Goal: Task Accomplishment & Management: Manage account settings

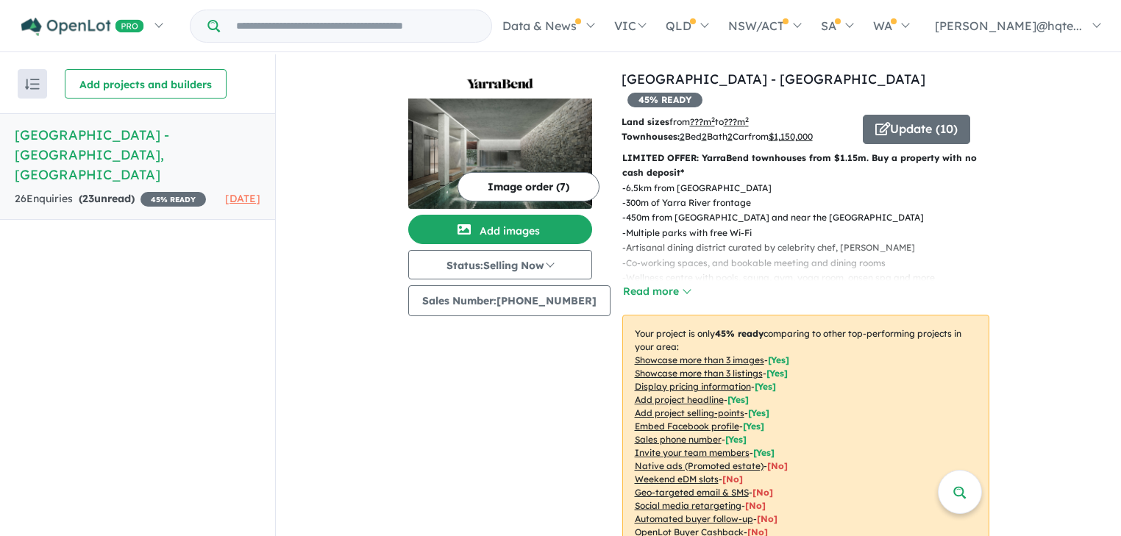
click at [537, 188] on button "Image order ( 7 )" at bounding box center [529, 186] width 142 height 29
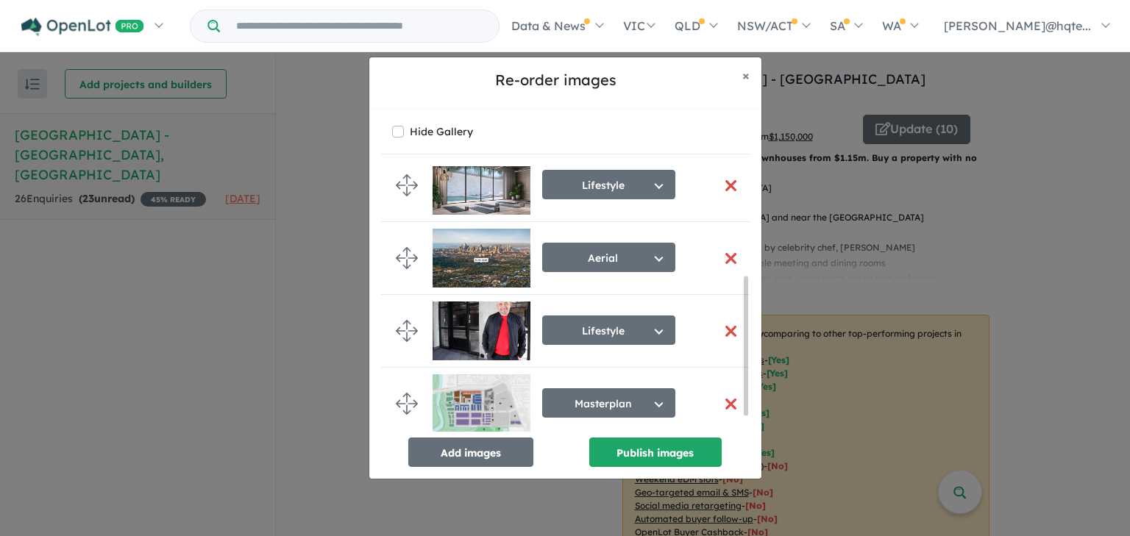
scroll to position [239, 0]
click at [727, 398] on button "button" at bounding box center [731, 404] width 31 height 32
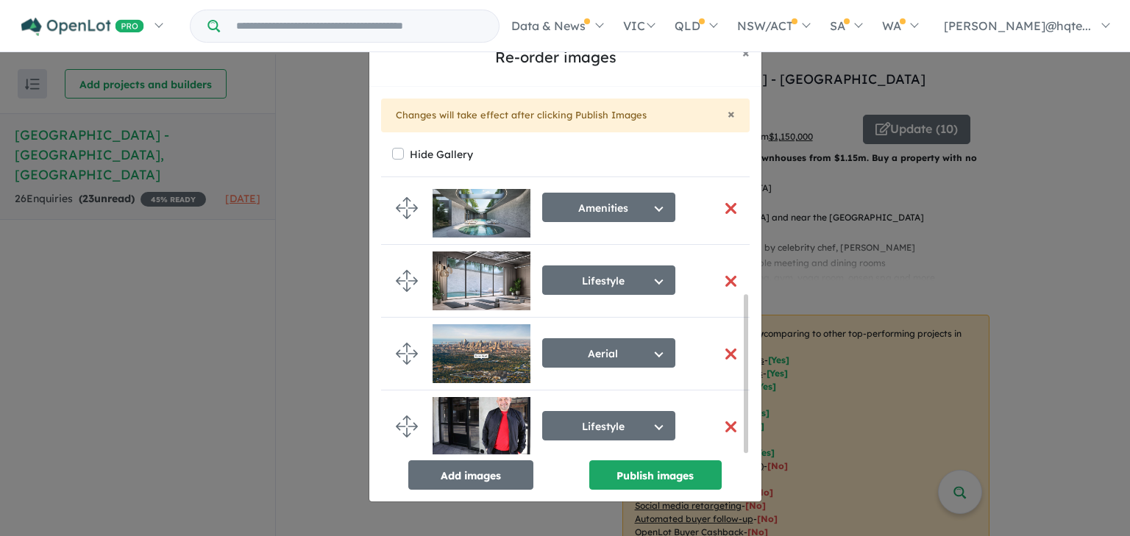
scroll to position [178, 0]
click at [456, 480] on button "Add images" at bounding box center [470, 474] width 125 height 29
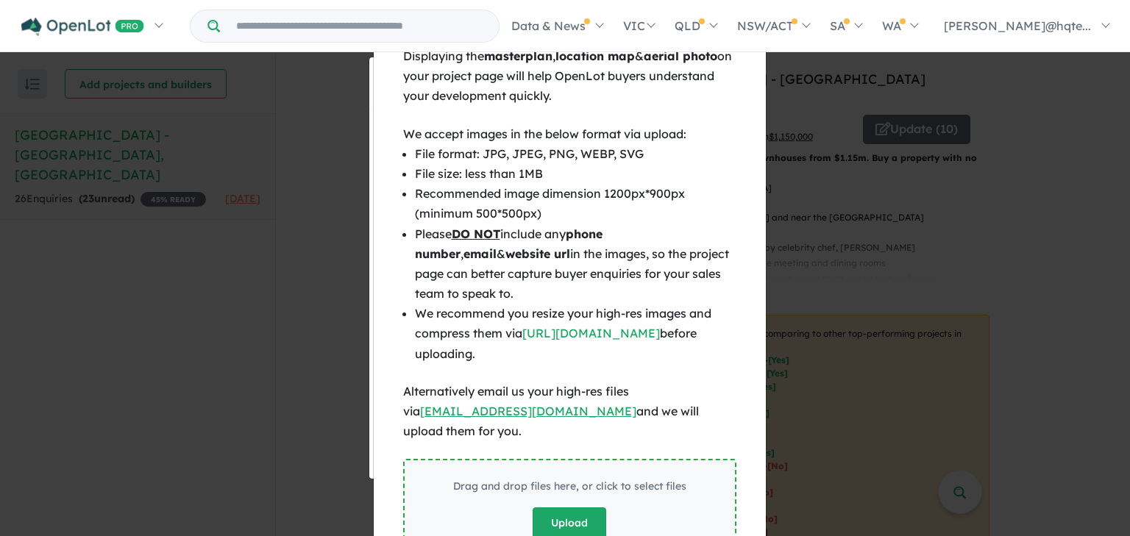
click at [580, 508] on button "Upload" at bounding box center [570, 524] width 74 height 32
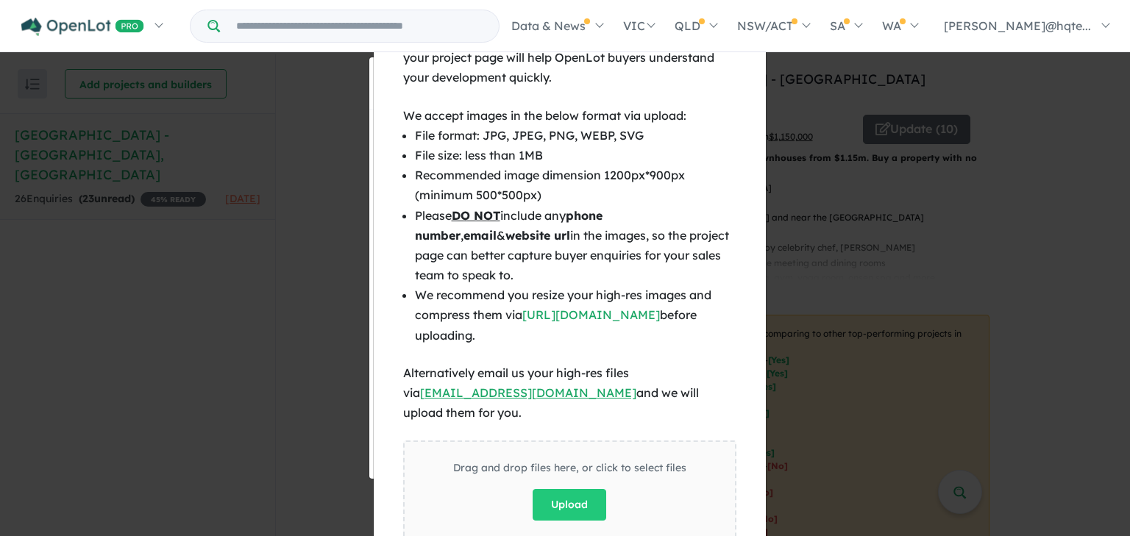
scroll to position [0, 0]
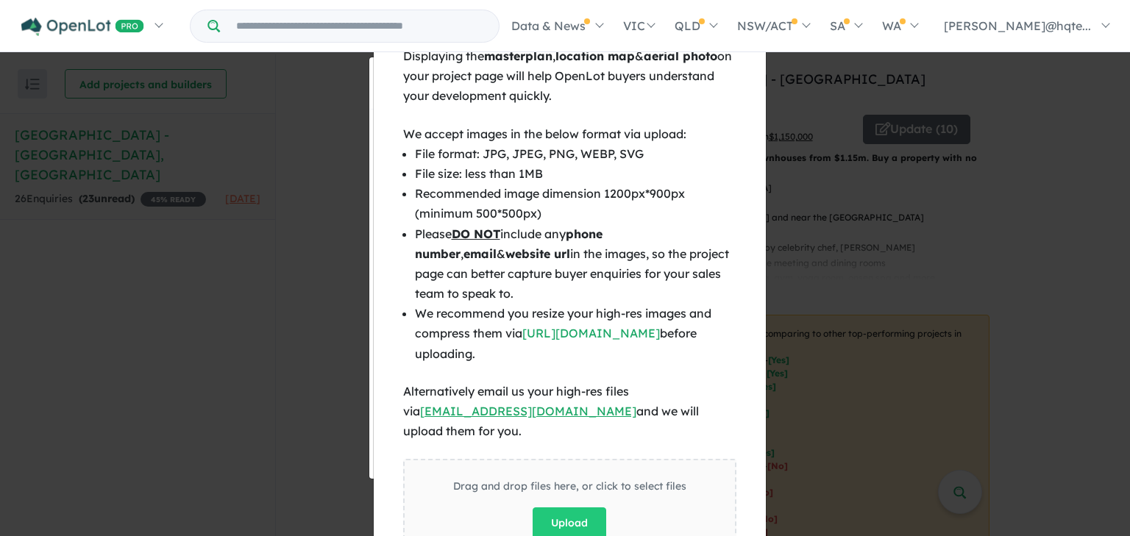
click at [1012, 238] on div "× Close Displaying the masterplan , location map & aerial photo on your project…" at bounding box center [565, 268] width 1130 height 536
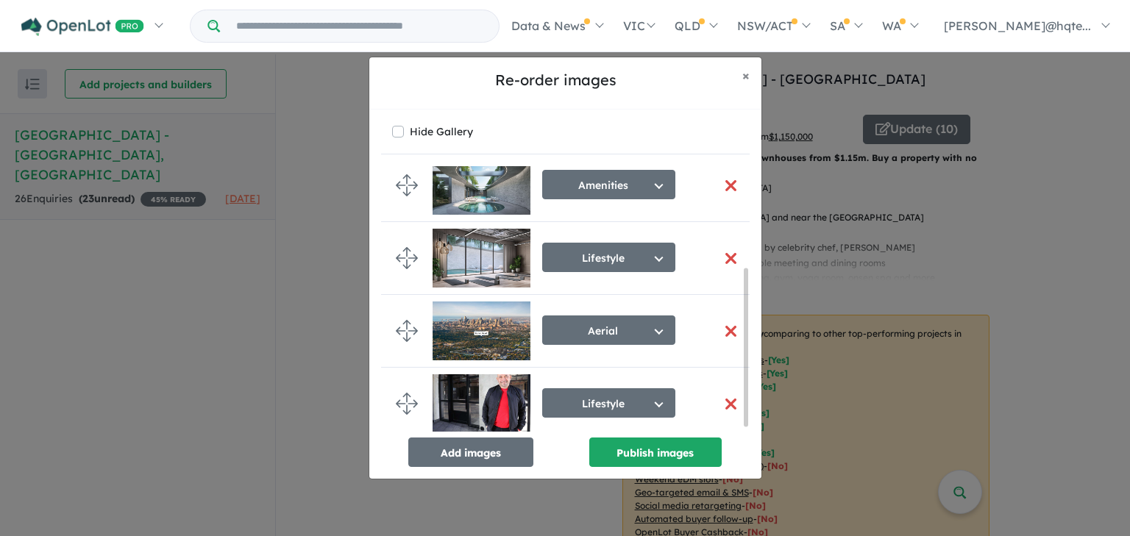
scroll to position [172, 0]
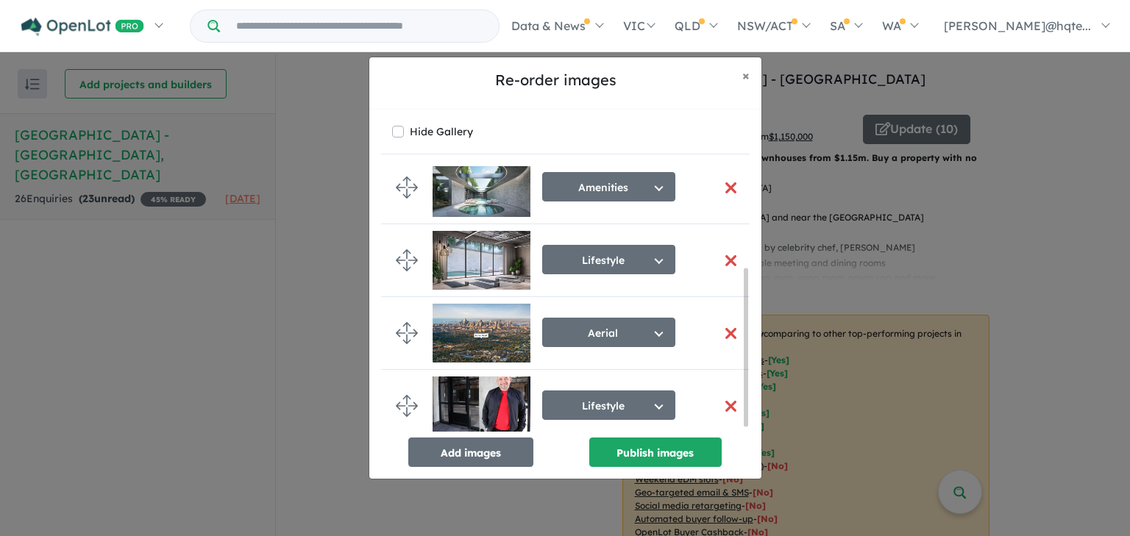
click at [728, 400] on button "button" at bounding box center [731, 407] width 31 height 32
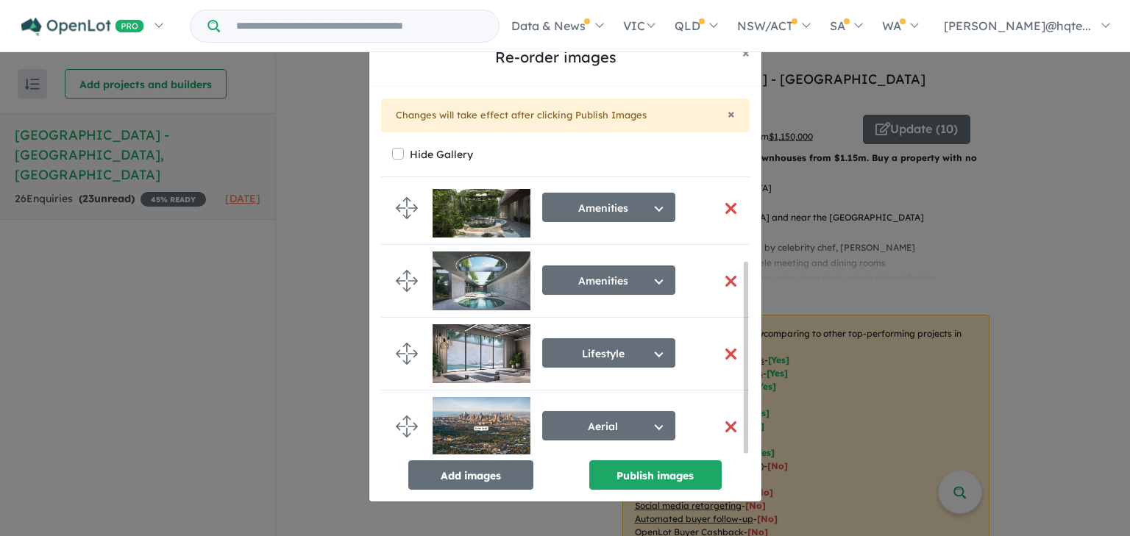
scroll to position [100, 0]
click at [726, 420] on button "button" at bounding box center [731, 427] width 31 height 32
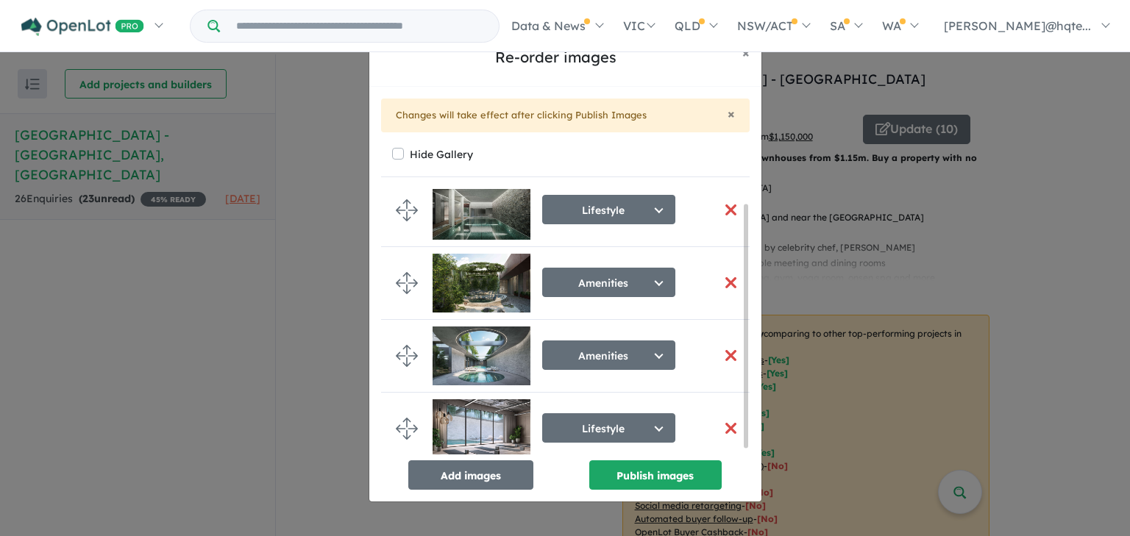
scroll to position [21, 0]
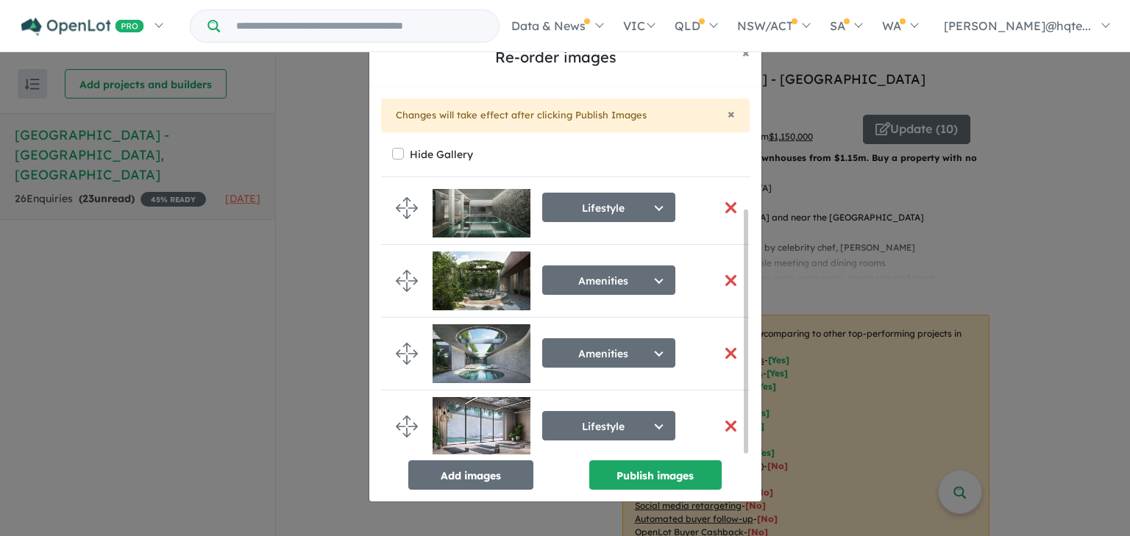
click at [744, 51] on div "Homepage My Dashboard (1) Buyer Demand Index Suburb/Council Report Sales Traini…" at bounding box center [565, 26] width 1130 height 52
click at [653, 477] on button "Publish images" at bounding box center [655, 474] width 132 height 29
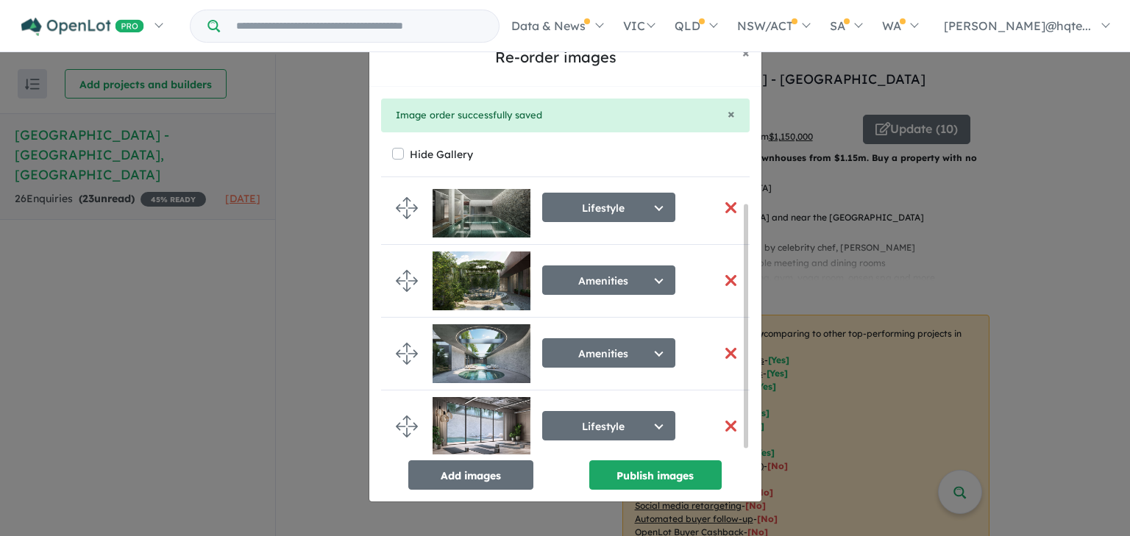
scroll to position [15, 0]
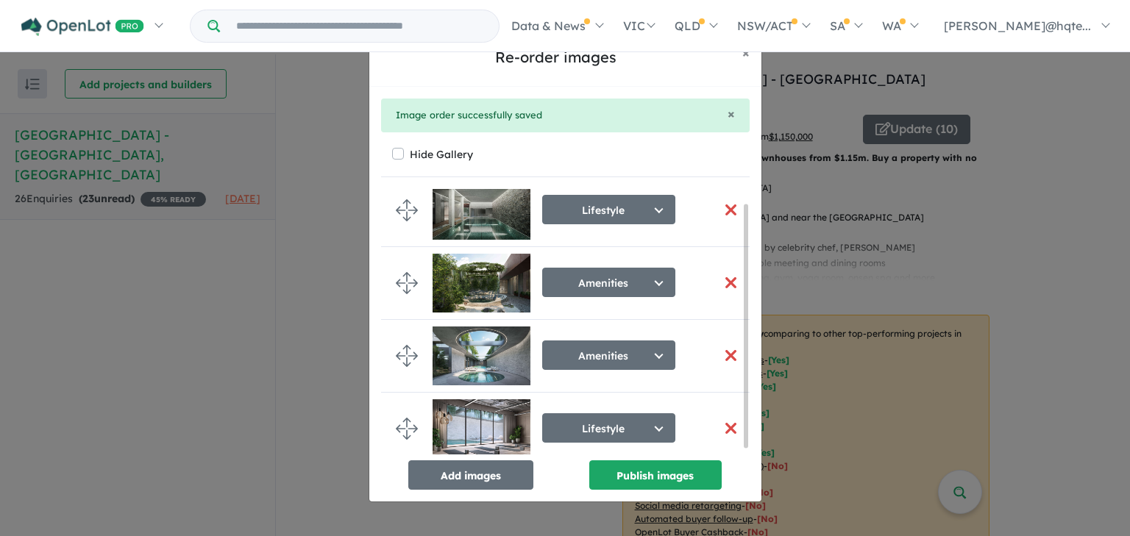
click at [1029, 227] on div "Re-order images × Close × Image order successfully saved Hide Gallery Lifestyle…" at bounding box center [565, 268] width 1130 height 536
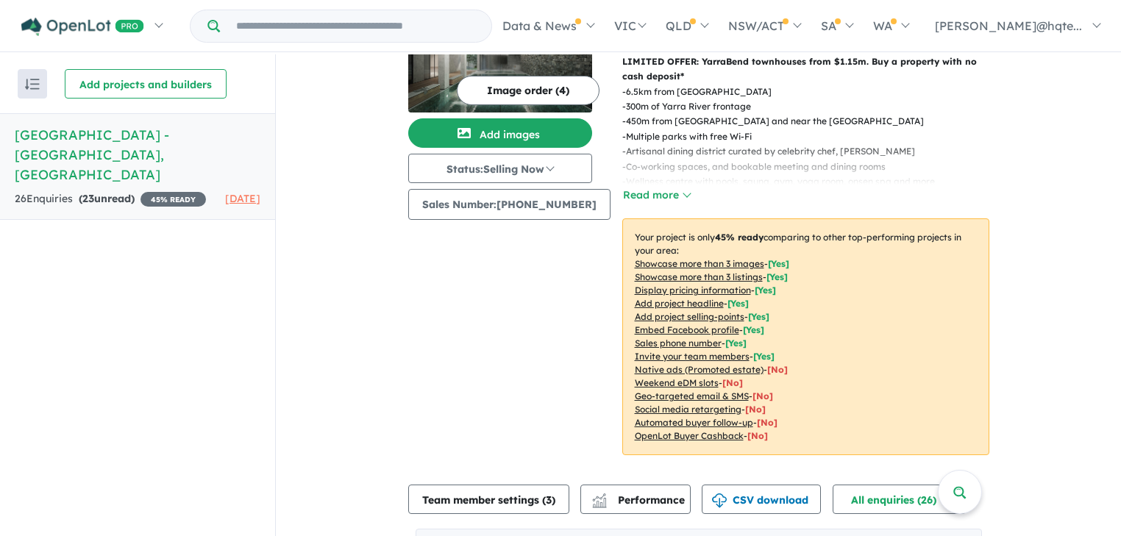
scroll to position [0, 0]
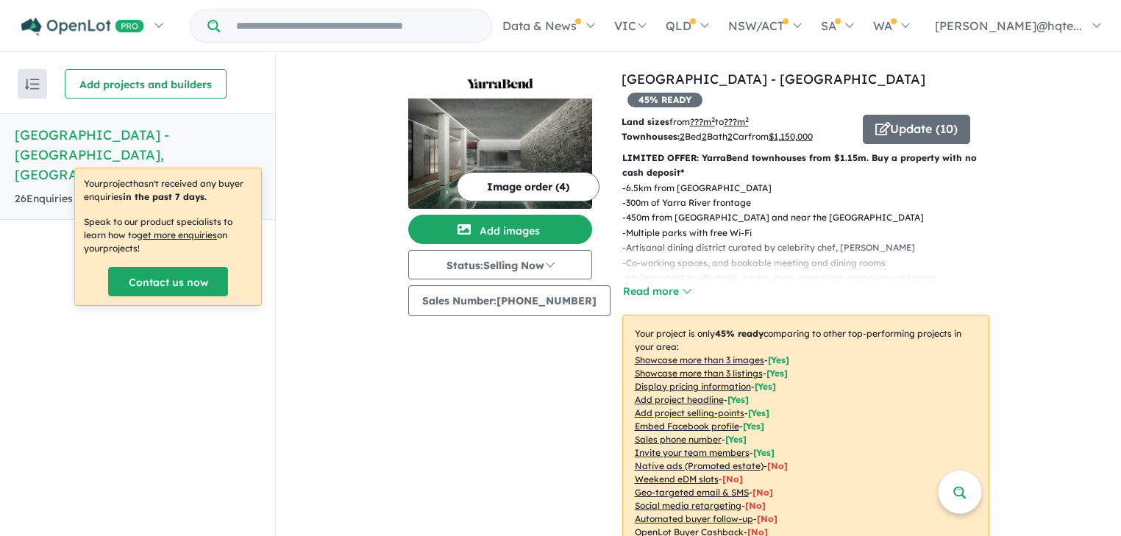
click at [124, 136] on h5 "[GEOGRAPHIC_DATA] - [GEOGRAPHIC_DATA] , [GEOGRAPHIC_DATA]" at bounding box center [138, 155] width 246 height 60
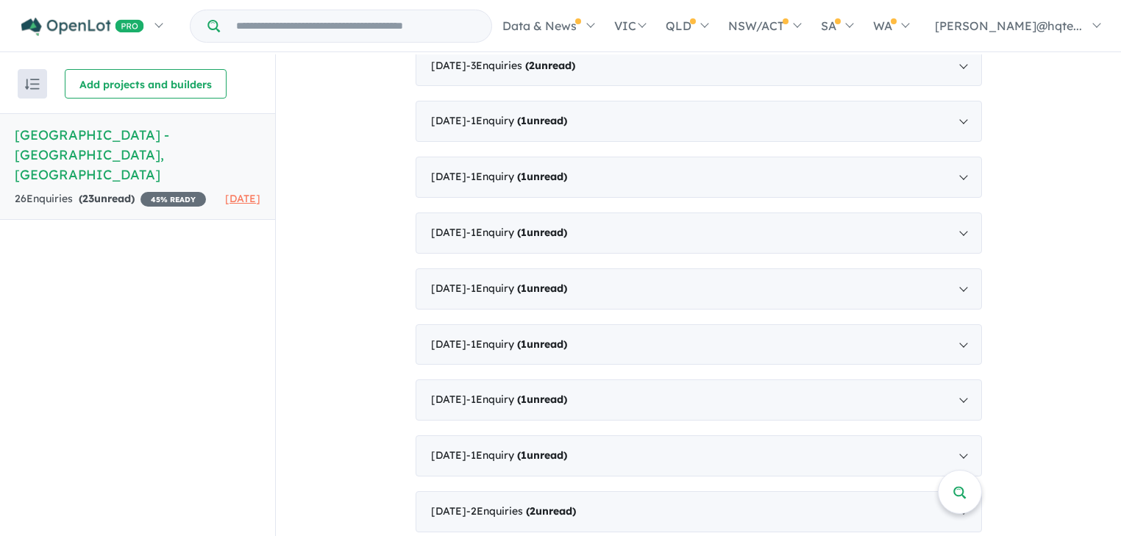
scroll to position [1271, 0]
